Goal: Information Seeking & Learning: Learn about a topic

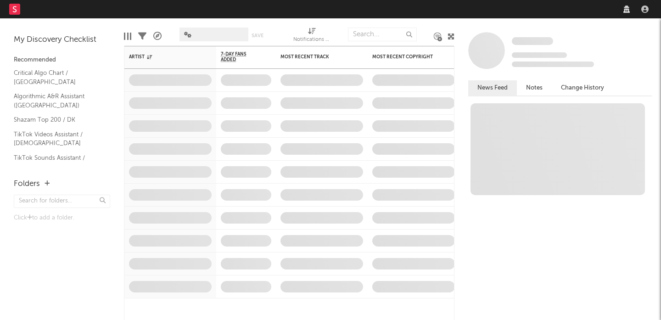
select select "recorded_music"
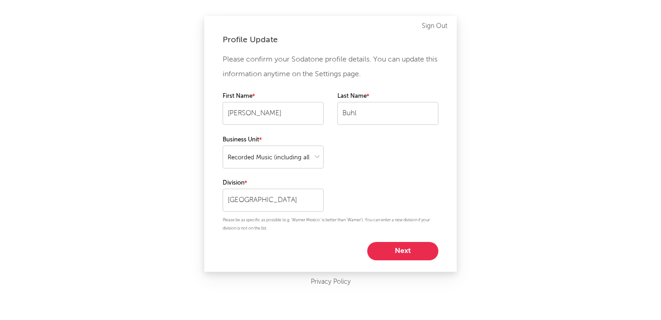
click at [395, 252] on button "Next" at bounding box center [402, 251] width 71 height 18
select select "marketing"
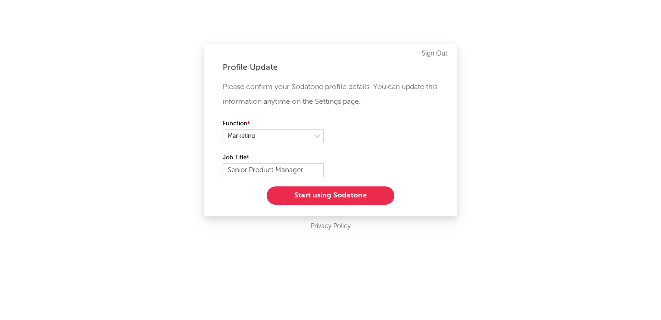
click at [317, 192] on button "Start using Sodatone" at bounding box center [331, 195] width 128 height 18
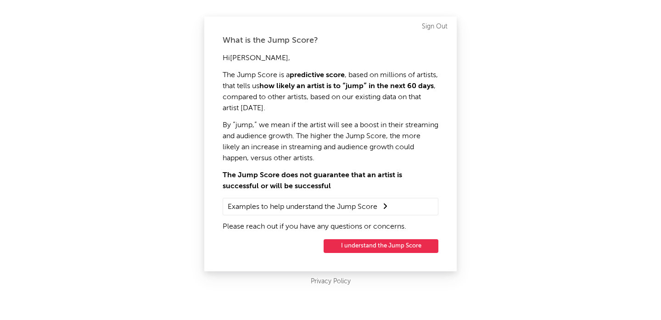
click at [376, 248] on button "I understand the Jump Score" at bounding box center [381, 246] width 115 height 14
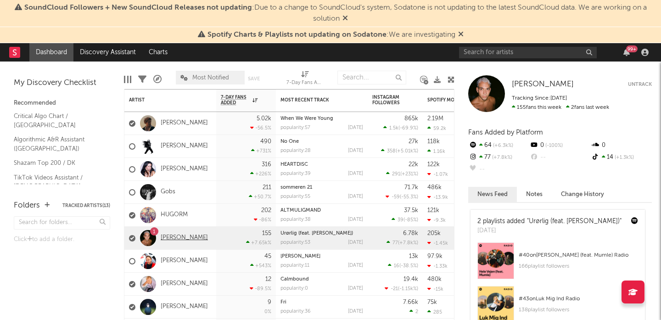
click at [183, 237] on link "[PERSON_NAME]" at bounding box center [184, 238] width 47 height 8
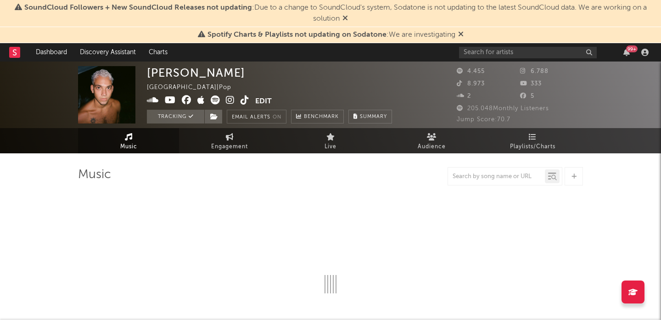
select select "6m"
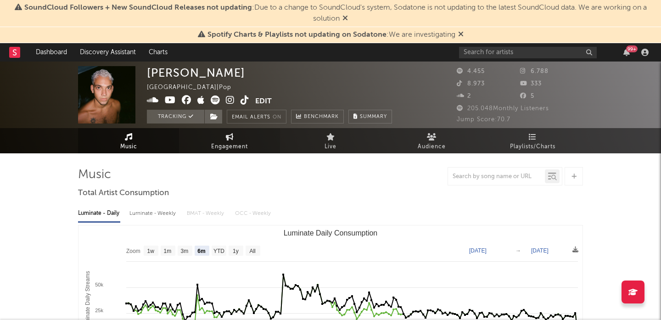
click at [229, 140] on link "Engagement" at bounding box center [229, 140] width 101 height 25
select select "1w"
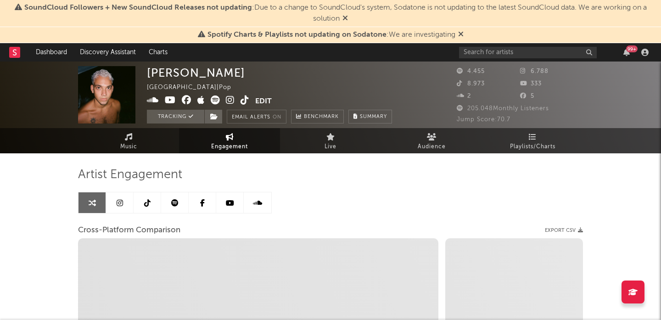
select select "1m"
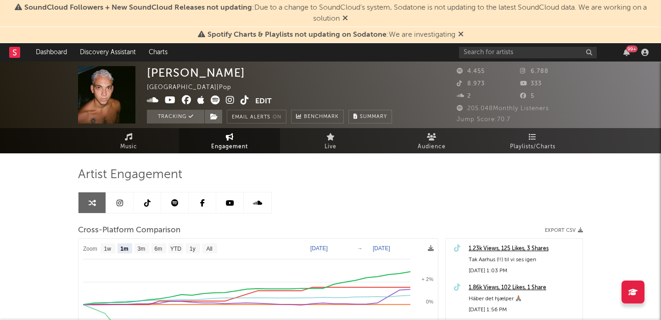
click at [172, 202] on icon at bounding box center [174, 202] width 7 height 7
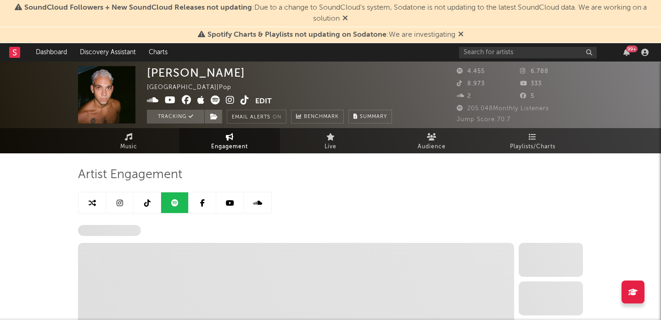
select select "6m"
select select "1w"
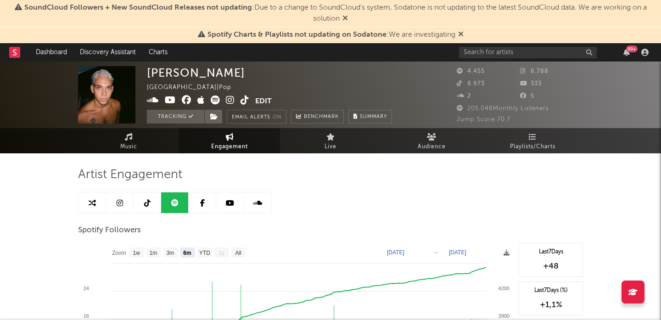
click at [118, 201] on icon at bounding box center [120, 202] width 6 height 7
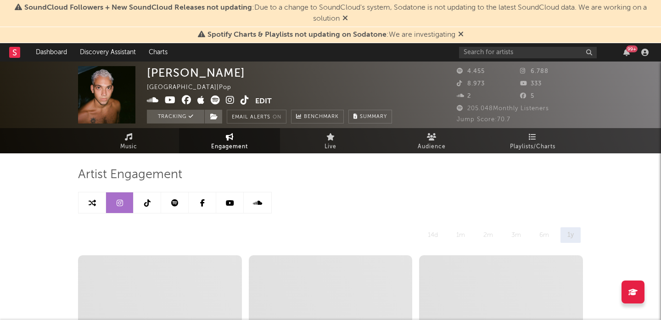
select select "6m"
click at [145, 203] on icon at bounding box center [147, 202] width 6 height 7
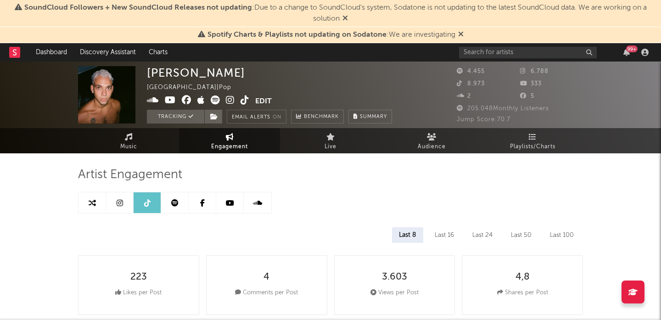
select select "6m"
